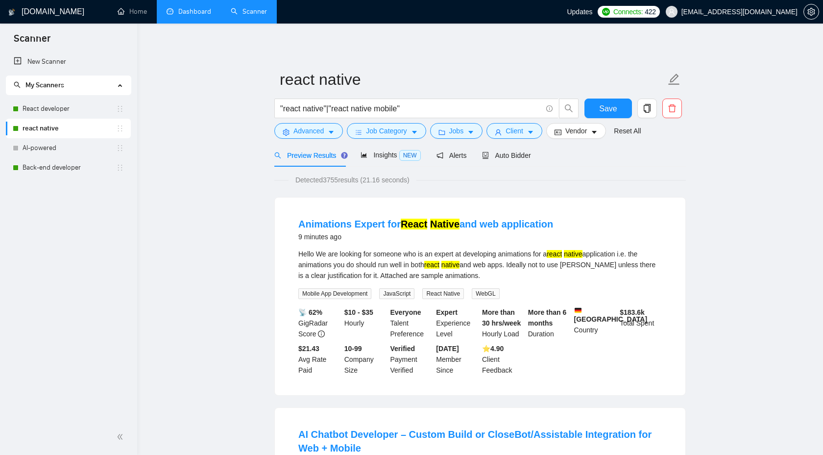
click at [196, 16] on link "Dashboard" at bounding box center [189, 11] width 45 height 8
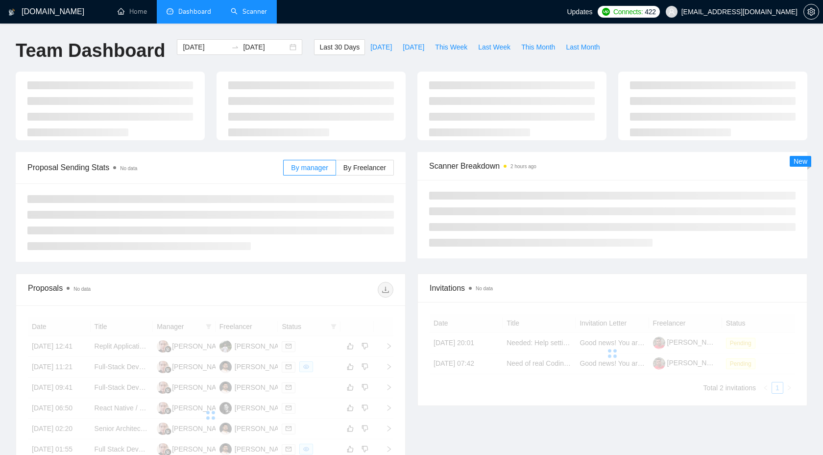
click at [265, 16] on link "Scanner" at bounding box center [249, 11] width 36 height 8
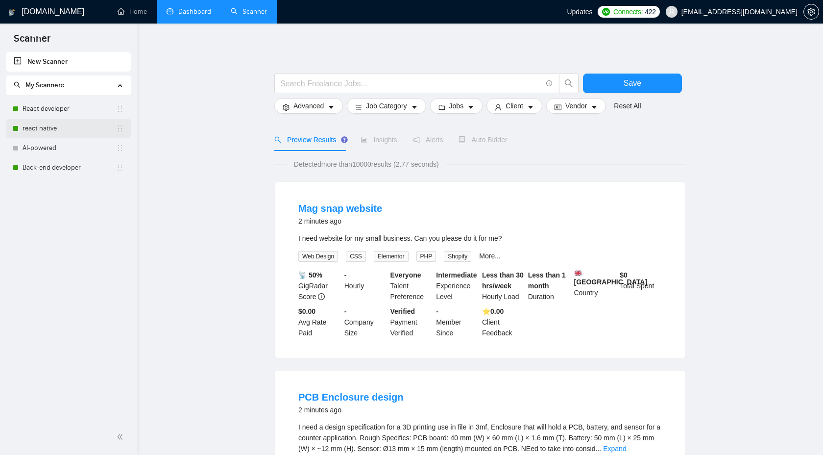
click at [51, 133] on link "react native" at bounding box center [70, 129] width 94 height 20
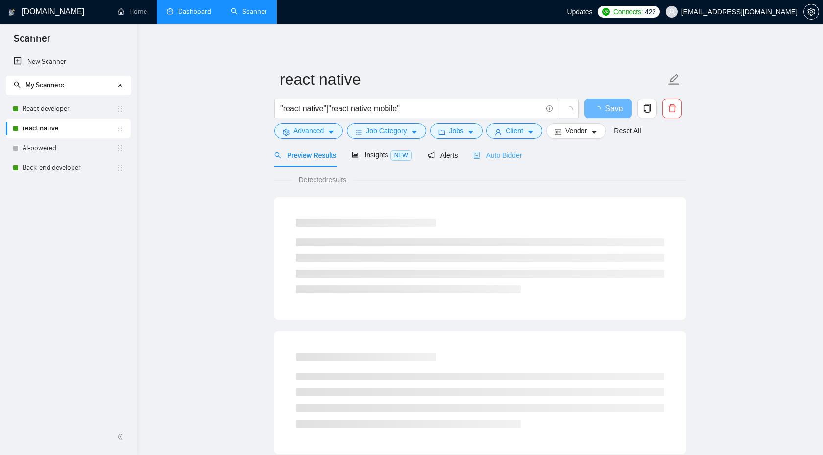
click at [494, 161] on div "Auto Bidder" at bounding box center [497, 155] width 48 height 23
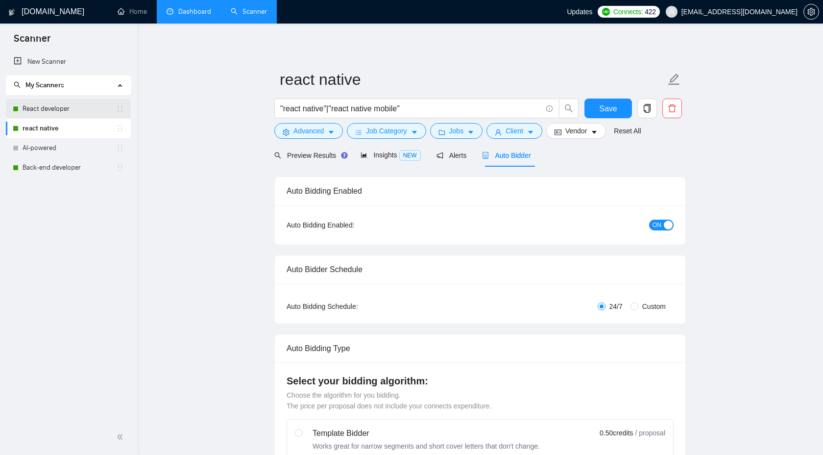
click at [72, 106] on link "React developer" at bounding box center [70, 109] width 94 height 20
